Goal: Transaction & Acquisition: Purchase product/service

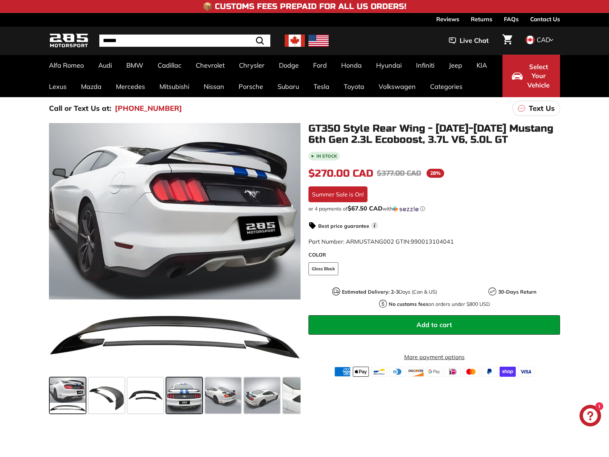
click at [187, 405] on span at bounding box center [184, 396] width 36 height 36
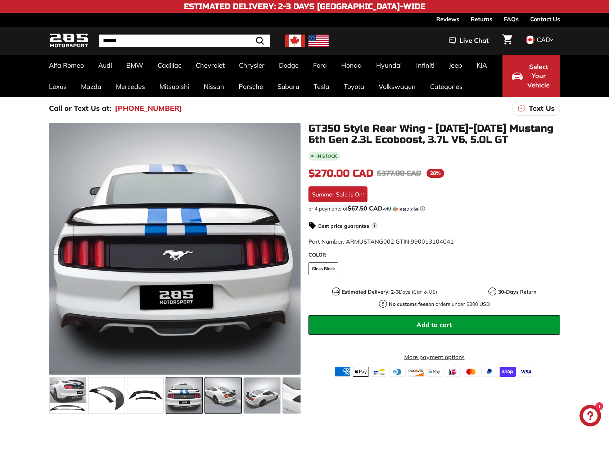
click at [214, 396] on span at bounding box center [223, 396] width 36 height 36
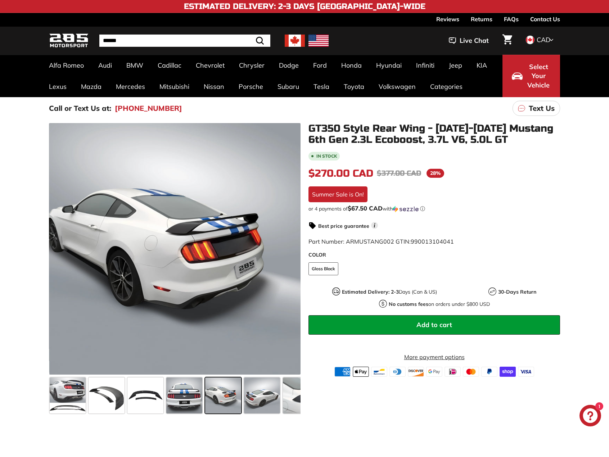
click at [239, 396] on span at bounding box center [223, 396] width 36 height 36
click at [276, 399] on span at bounding box center [262, 396] width 36 height 36
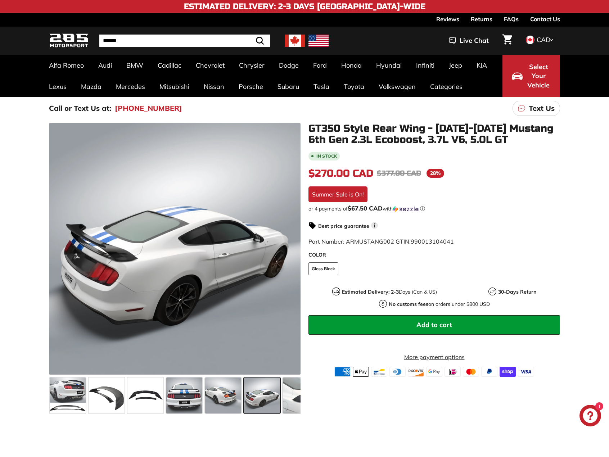
click at [278, 398] on span at bounding box center [262, 396] width 36 height 36
click at [290, 396] on span at bounding box center [307, 396] width 48 height 36
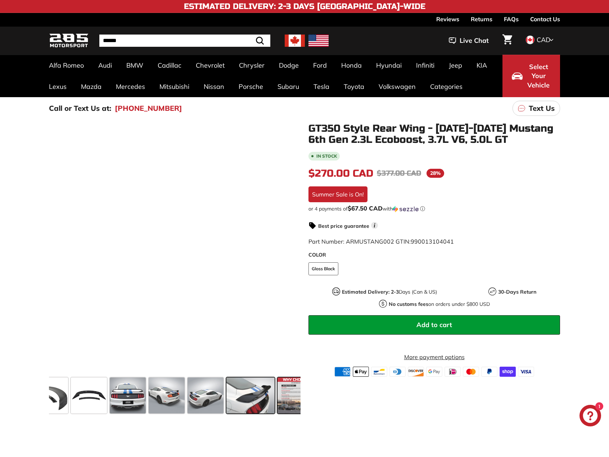
scroll to position [0, 71]
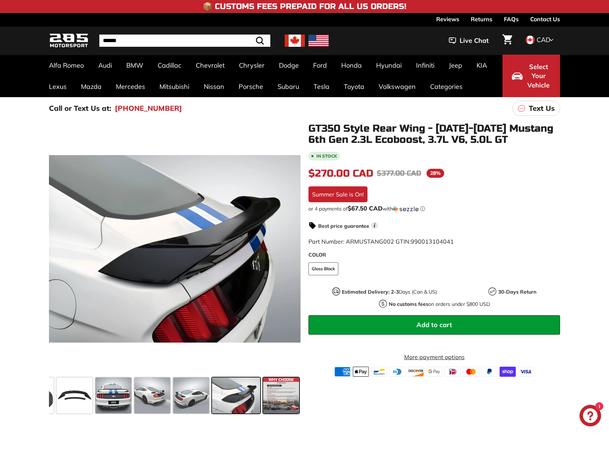
click at [275, 398] on span at bounding box center [281, 396] width 36 height 36
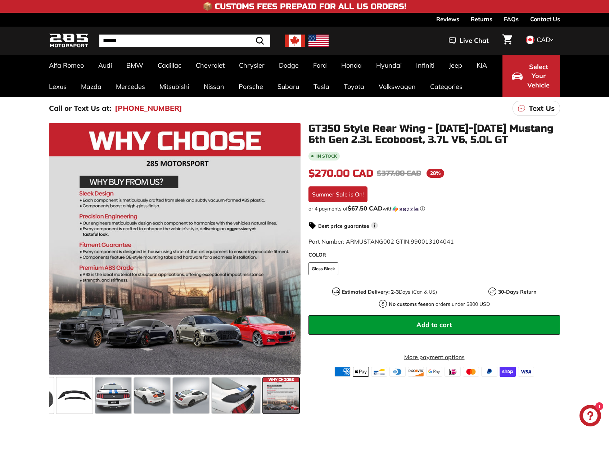
click at [274, 405] on span at bounding box center [281, 396] width 36 height 36
click at [69, 388] on span at bounding box center [75, 396] width 36 height 36
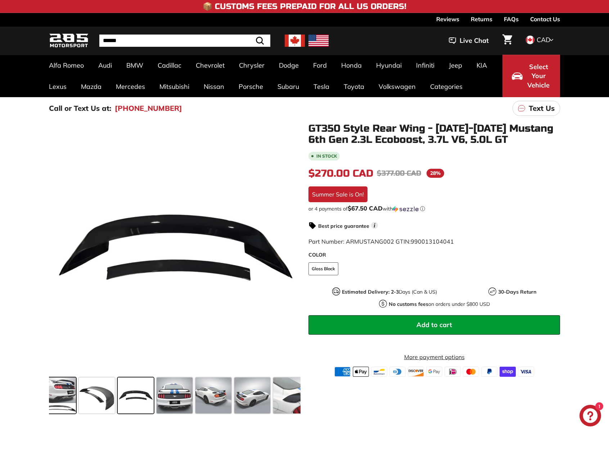
scroll to position [0, 0]
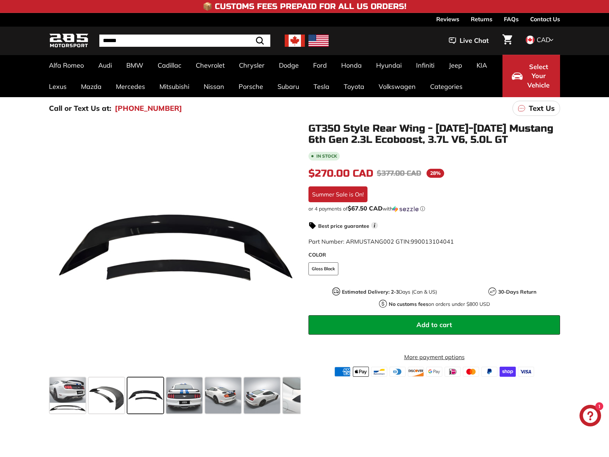
click at [130, 398] on span at bounding box center [145, 396] width 36 height 36
click at [113, 394] on span at bounding box center [107, 396] width 36 height 36
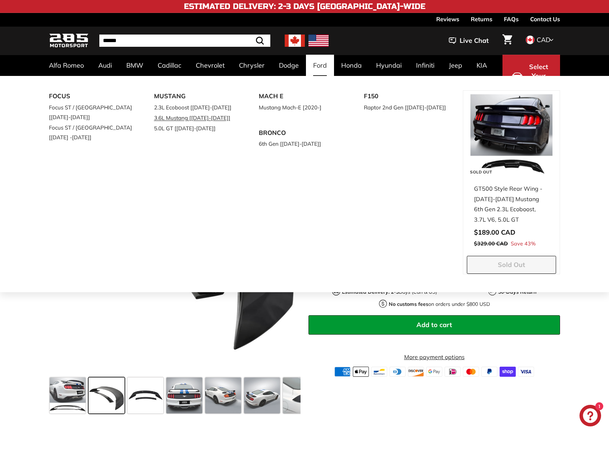
click at [176, 118] on link "3.6L Mustang [[DATE]-[DATE]]" at bounding box center [196, 118] width 85 height 10
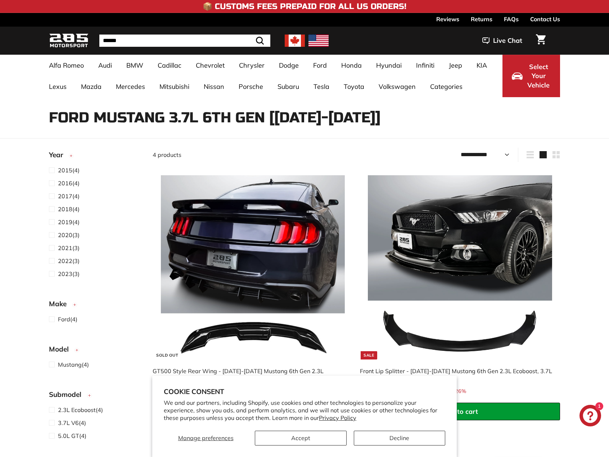
select select "**********"
